Goal: Check status: Check status

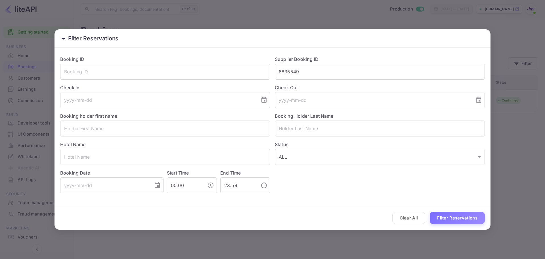
click at [413, 216] on button "Clear All" at bounding box center [408, 218] width 33 height 12
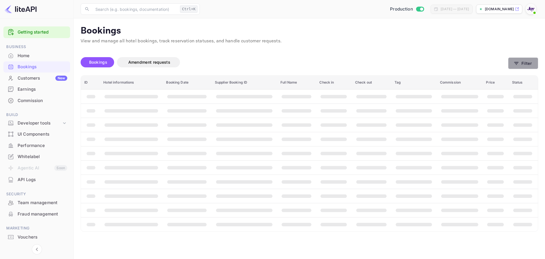
click at [533, 65] on button "Filter" at bounding box center [523, 63] width 30 height 12
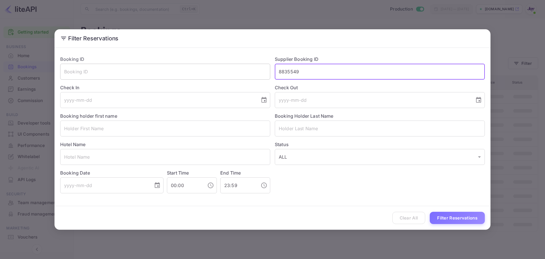
drag, startPoint x: 306, startPoint y: 72, endPoint x: 212, endPoint y: 73, distance: 93.4
click at [212, 73] on div "Booking ID ​ Supplier Booking ID 8835549 ​ Check In ​ Check Out ​ Booking holde…" at bounding box center [270, 122] width 429 height 142
paste input "6729834"
type input "6729834"
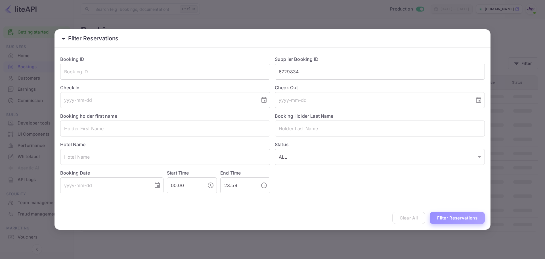
click at [458, 214] on button "Filter Reservations" at bounding box center [457, 218] width 55 height 12
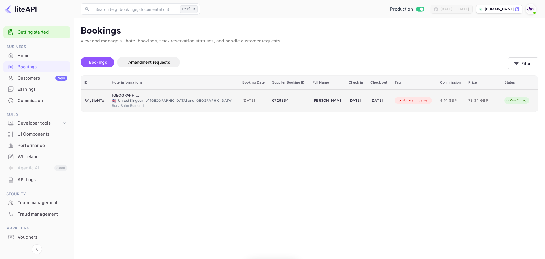
click at [100, 107] on td "RYySieHTo" at bounding box center [95, 100] width 28 height 22
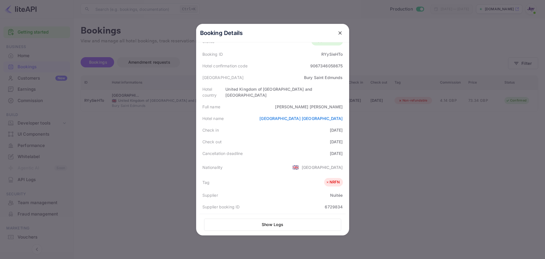
scroll to position [57, 0]
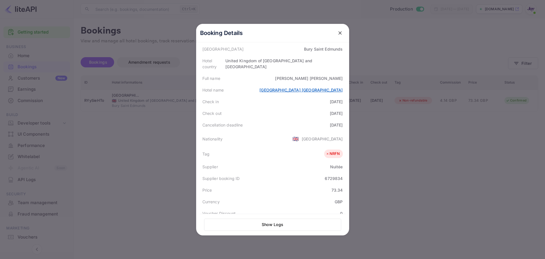
click at [284, 87] on link "Dragonfly Hotel Bury St Edmunds" at bounding box center [301, 89] width 83 height 5
copy link "Dragonfly Hotel Bury St Edmunds"
drag, startPoint x: 273, startPoint y: 85, endPoint x: 162, endPoint y: 109, distance: 114.4
click at [211, 99] on div "Status CONFIRMED Booking ID RYySieHTo Hotel confirmation code 9067346058675 Hot…" at bounding box center [273, 149] width 146 height 287
drag, startPoint x: 141, startPoint y: 130, endPoint x: 103, endPoint y: 10, distance: 126.1
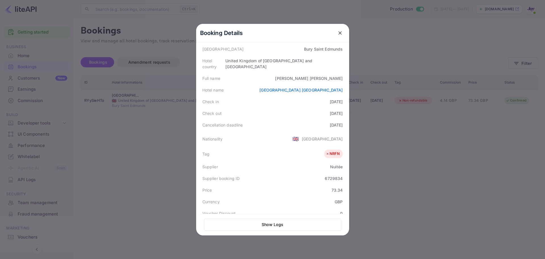
click at [142, 129] on div at bounding box center [272, 129] width 545 height 259
